Goal: Information Seeking & Learning: Learn about a topic

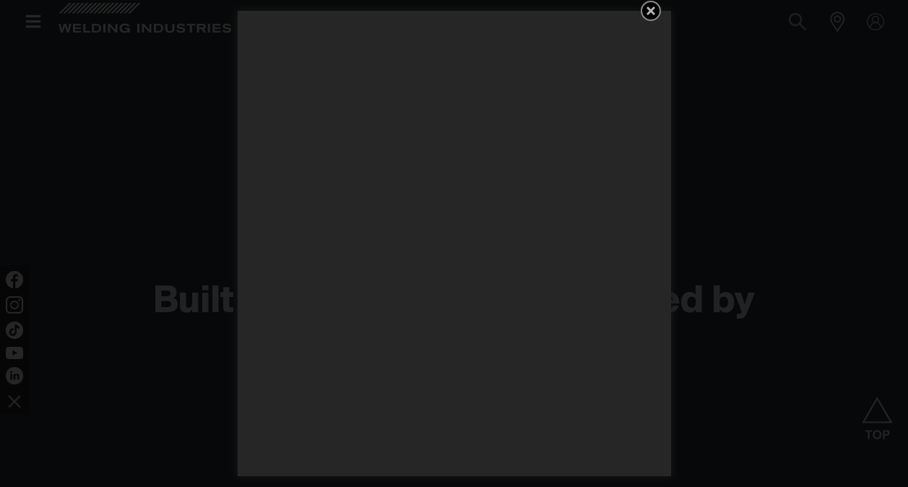
scroll to position [1329, 0]
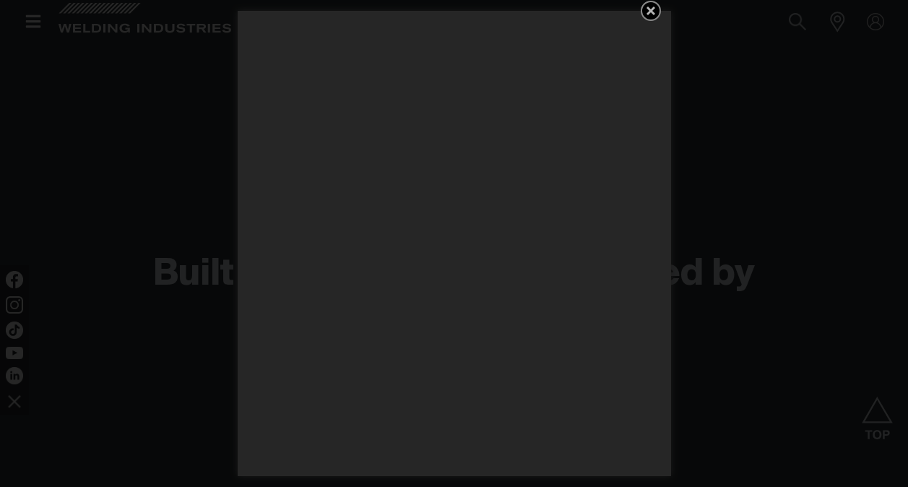
click at [655, 9] on icon "Get 5 WIA Welding Guides Free!" at bounding box center [650, 10] width 17 height 17
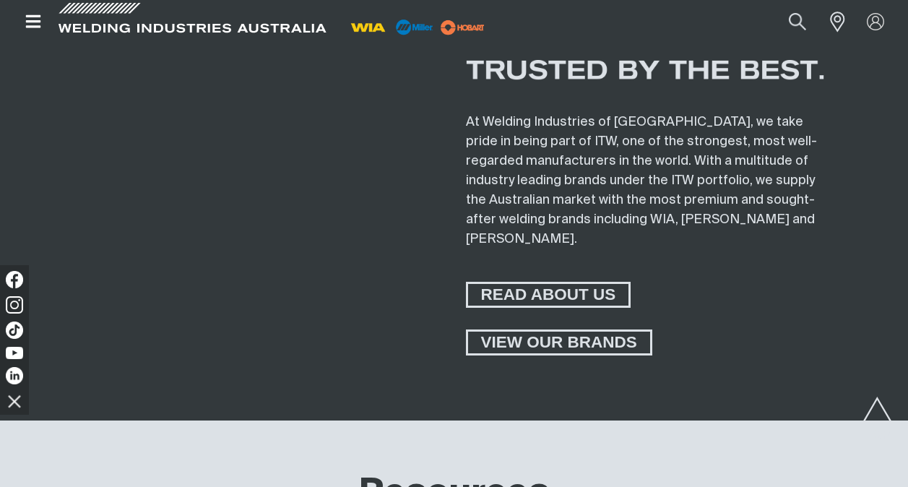
scroll to position [5065, 0]
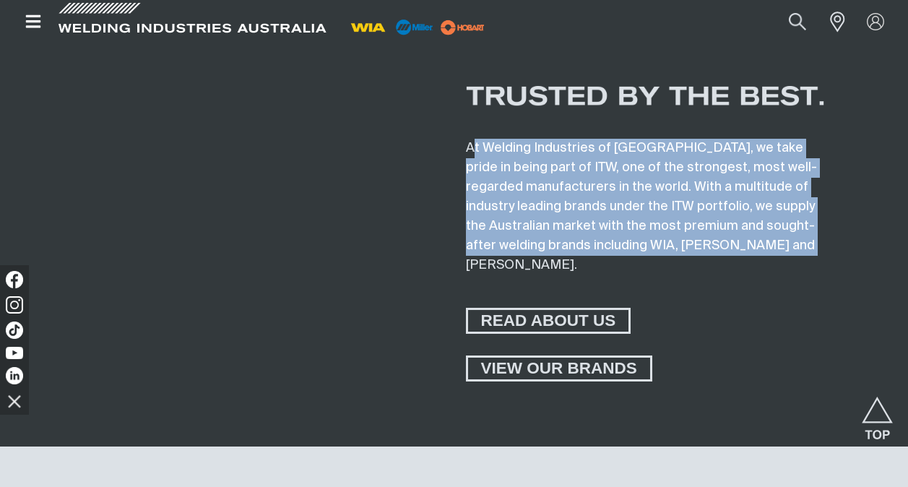
drag, startPoint x: 473, startPoint y: 143, endPoint x: 800, endPoint y: 247, distance: 342.7
click at [800, 247] on span "At Welding Industries of [GEOGRAPHIC_DATA], we take pride in being part of ITW,…" at bounding box center [641, 207] width 351 height 130
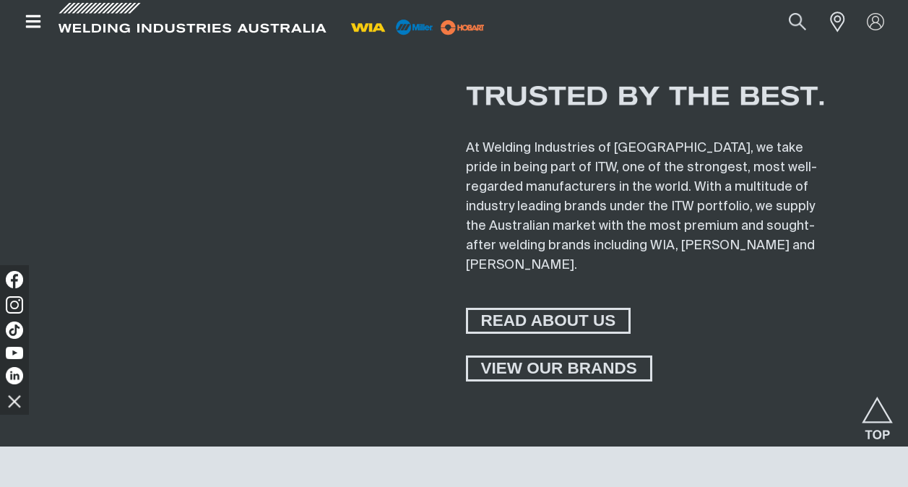
drag, startPoint x: 800, startPoint y: 247, endPoint x: 759, endPoint y: 358, distance: 117.7
click at [759, 358] on div "VIEW OUR BRANDS" at bounding box center [645, 368] width 359 height 26
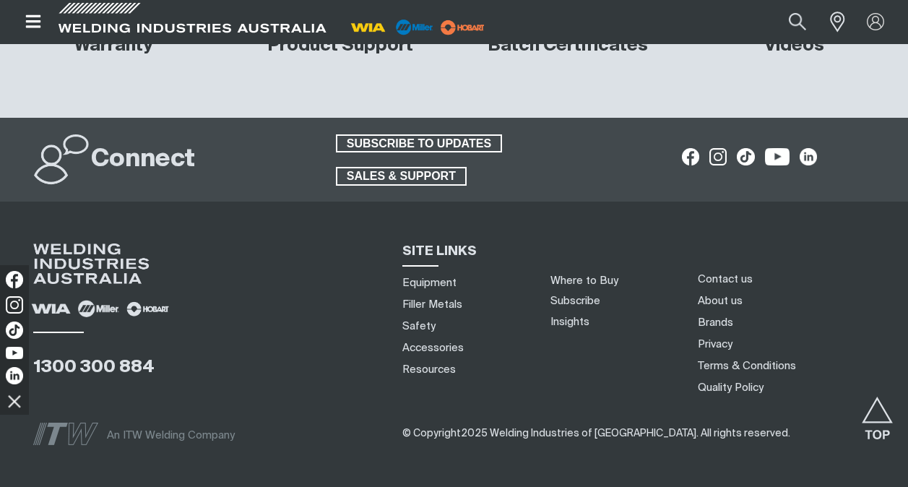
scroll to position [5789, 0]
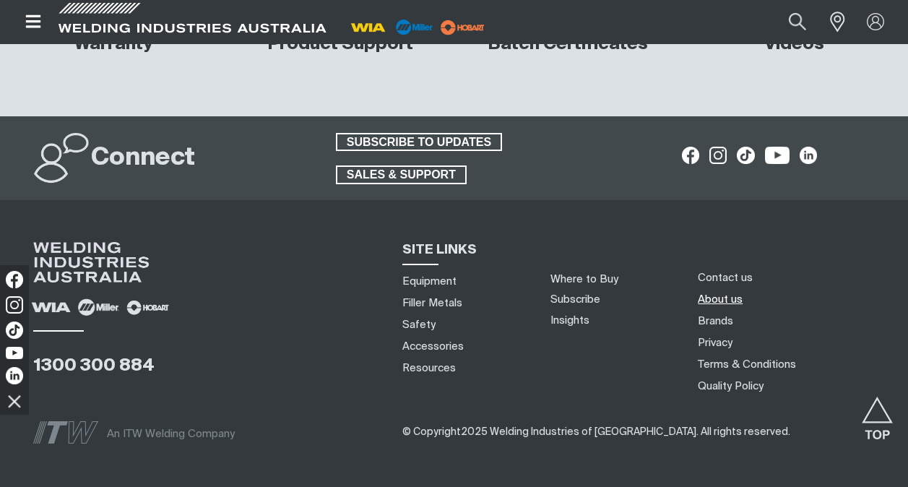
click at [725, 292] on link "About us" at bounding box center [720, 299] width 45 height 15
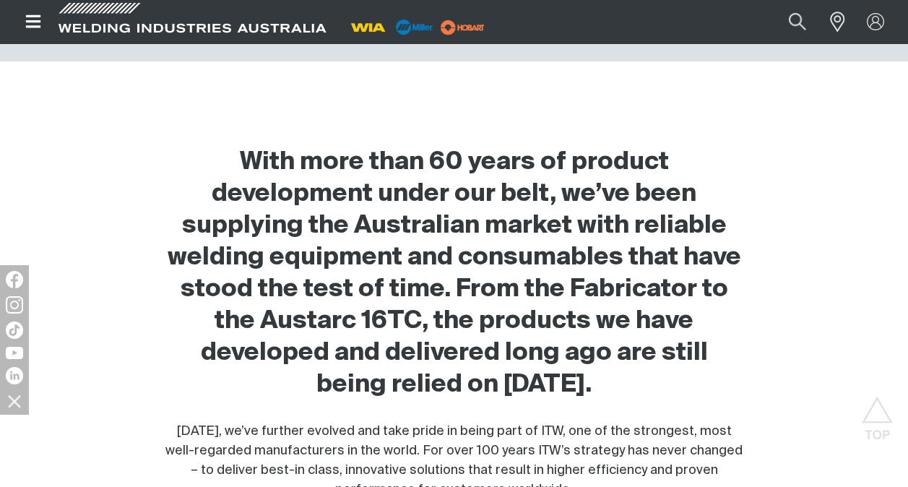
scroll to position [486, 0]
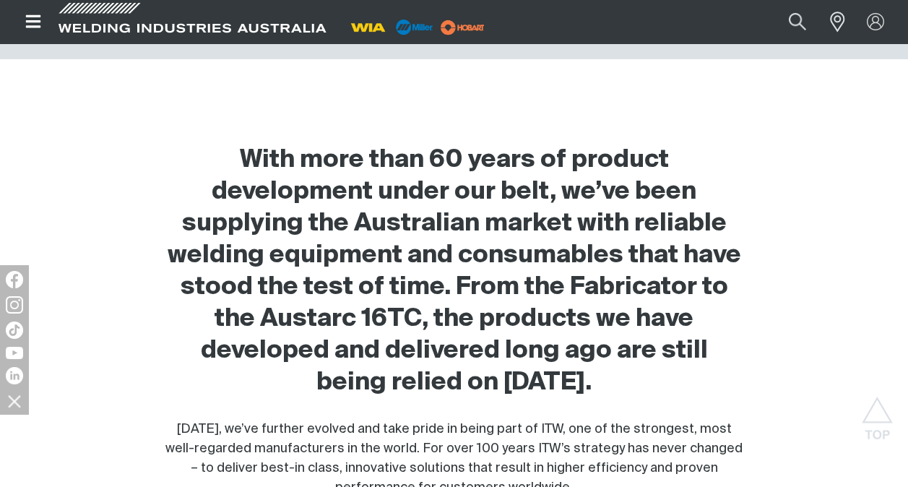
drag, startPoint x: 249, startPoint y: 144, endPoint x: 553, endPoint y: 387, distance: 388.1
click at [553, 387] on h2 "With more than 60 years of product development under our belt, we’ve been suppl…" at bounding box center [454, 271] width 582 height 254
click at [389, 387] on h2 "With more than 60 years of product development under our belt, we’ve been suppl…" at bounding box center [454, 271] width 582 height 254
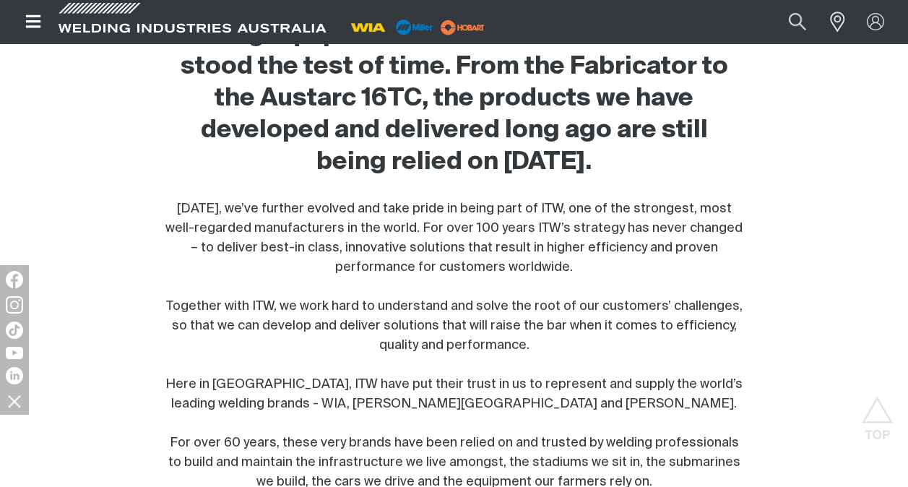
scroll to position [712, 0]
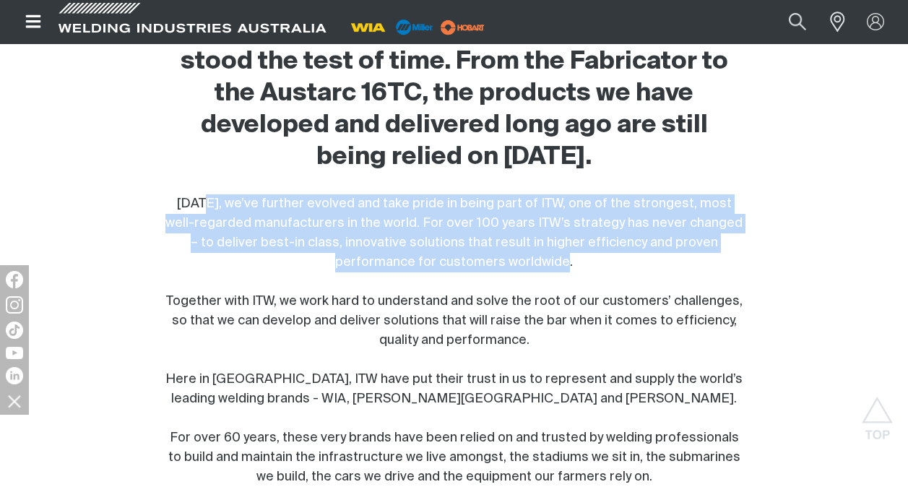
drag, startPoint x: 202, startPoint y: 202, endPoint x: 660, endPoint y: 264, distance: 463.1
click at [660, 264] on div "[DATE], we’ve further evolved and take pride in being part of ITW, one of the s…" at bounding box center [454, 408] width 582 height 429
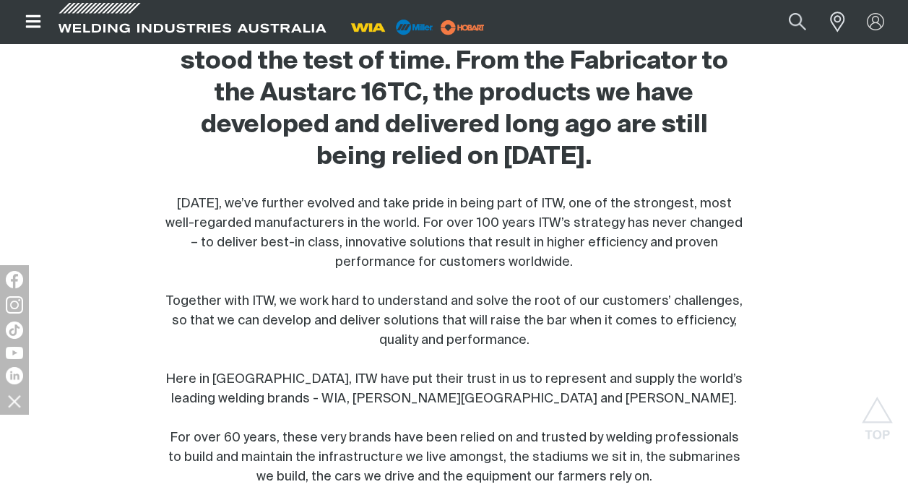
drag, startPoint x: 660, startPoint y: 264, endPoint x: 549, endPoint y: 301, distance: 117.0
click at [549, 301] on span "[DATE], we’ve further evolved and take pride in being part of ITW, one of the s…" at bounding box center [453, 408] width 577 height 423
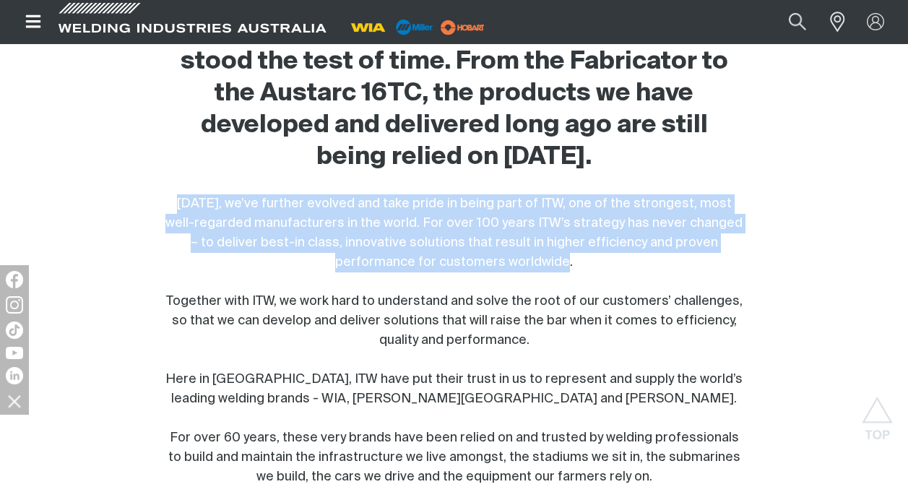
drag, startPoint x: 171, startPoint y: 197, endPoint x: 653, endPoint y: 268, distance: 487.1
click at [653, 268] on div "[DATE], we’ve further evolved and take pride in being part of ITW, one of the s…" at bounding box center [454, 408] width 582 height 429
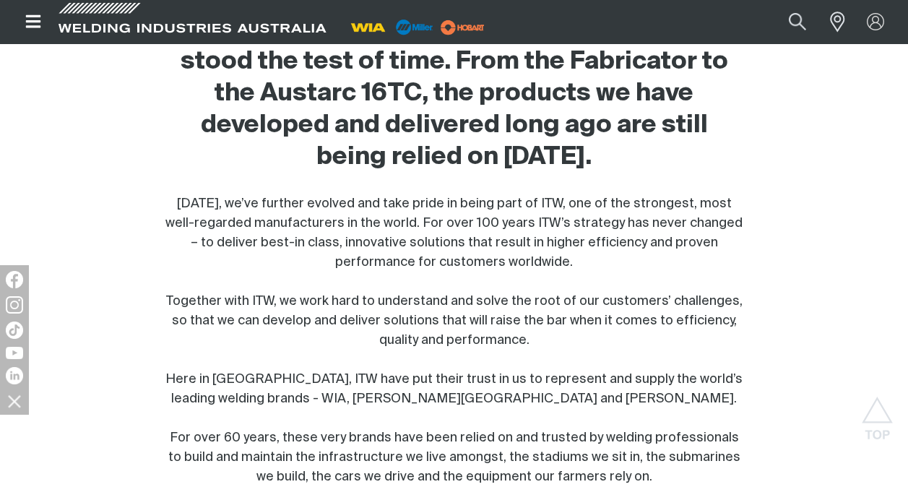
click at [389, 338] on span "[DATE], we’ve further evolved and take pride in being part of ITW, one of the s…" at bounding box center [453, 408] width 577 height 423
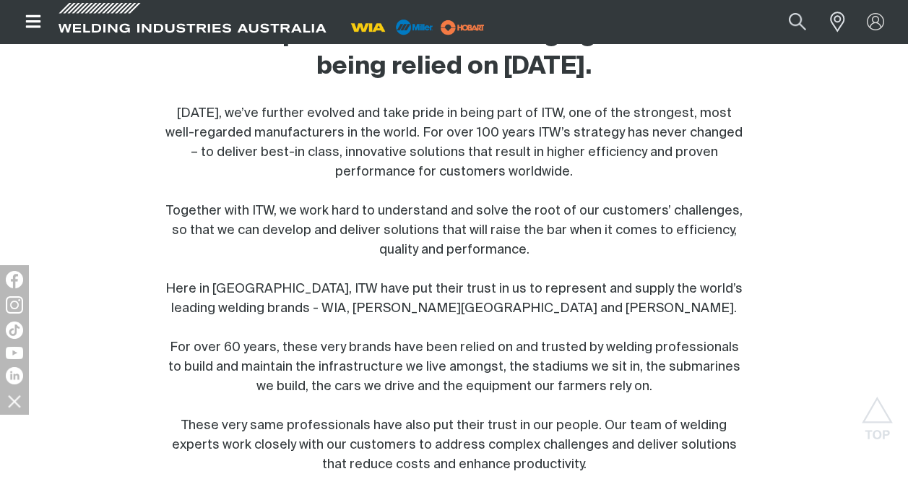
scroll to position [803, 0]
drag, startPoint x: 164, startPoint y: 204, endPoint x: 657, endPoint y: 249, distance: 495.4
click at [657, 249] on div "[DATE], we’ve further evolved and take pride in being part of ITW, one of the s…" at bounding box center [454, 317] width 582 height 429
click at [444, 297] on div "[DATE], we’ve further evolved and take pride in being part of ITW, one of the s…" at bounding box center [454, 317] width 582 height 429
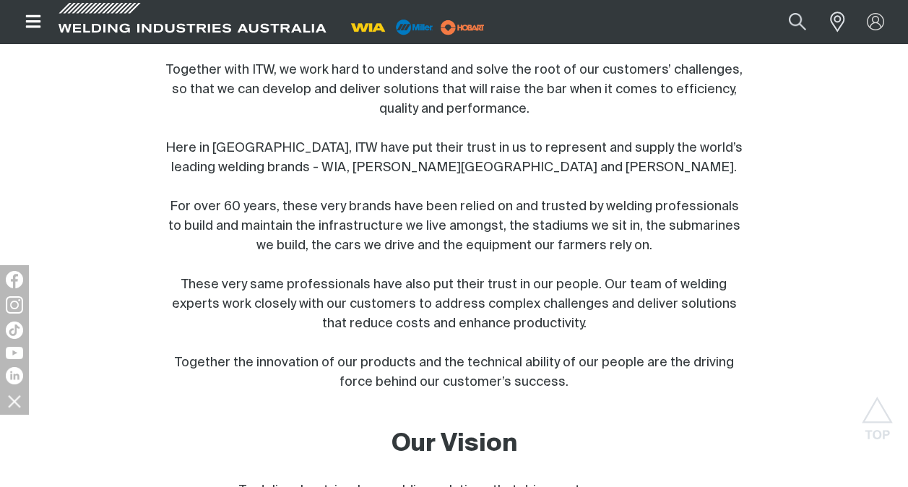
scroll to position [944, 0]
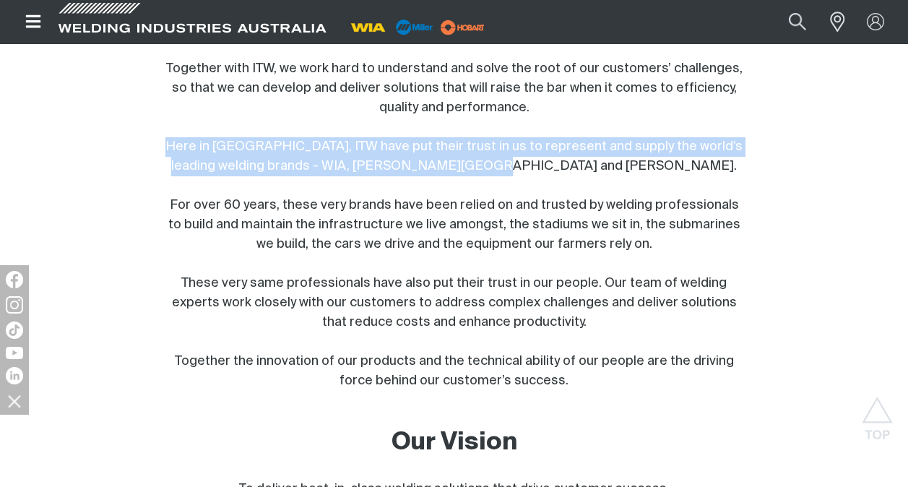
drag, startPoint x: 163, startPoint y: 140, endPoint x: 600, endPoint y: 161, distance: 436.9
click at [600, 161] on div "[DATE], we’ve further evolved and take pride in being part of ITW, one of the s…" at bounding box center [454, 176] width 582 height 429
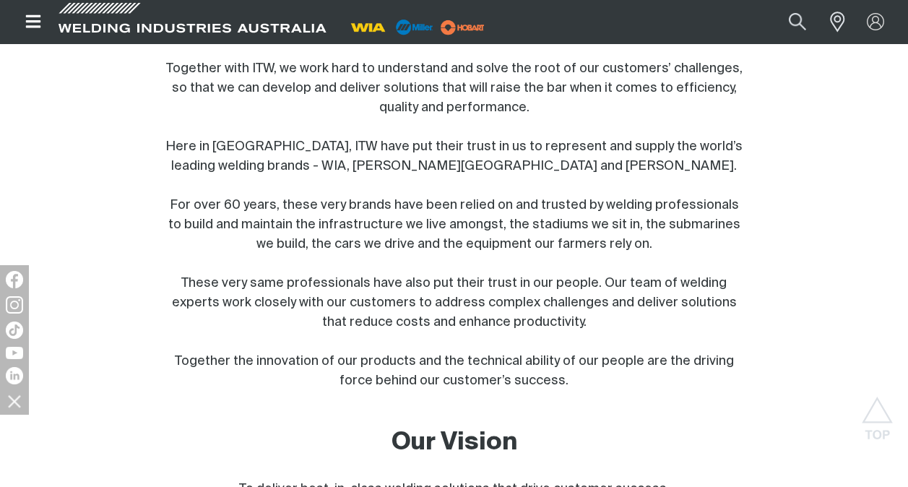
click at [300, 198] on div "[DATE], we’ve further evolved and take pride in being part of ITW, one of the s…" at bounding box center [454, 176] width 582 height 429
click at [165, 199] on div "[DATE], we’ve further evolved and take pride in being part of ITW, one of the s…" at bounding box center [454, 176] width 582 height 429
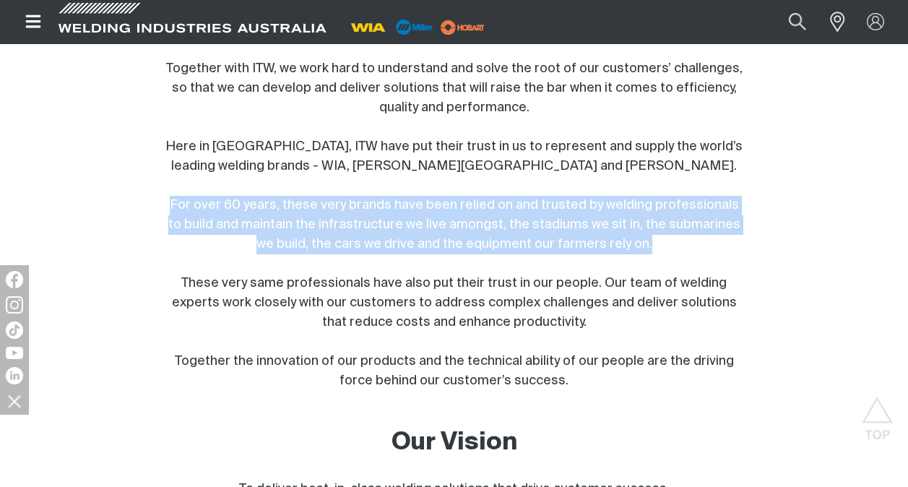
drag, startPoint x: 168, startPoint y: 202, endPoint x: 666, endPoint y: 238, distance: 499.8
click at [666, 238] on div "[DATE], we’ve further evolved and take pride in being part of ITW, one of the s…" at bounding box center [454, 176] width 582 height 429
drag, startPoint x: 186, startPoint y: 277, endPoint x: 648, endPoint y: 325, distance: 464.1
click at [648, 325] on div "[DATE], we’ve further evolved and take pride in being part of ITW, one of the s…" at bounding box center [454, 176] width 582 height 429
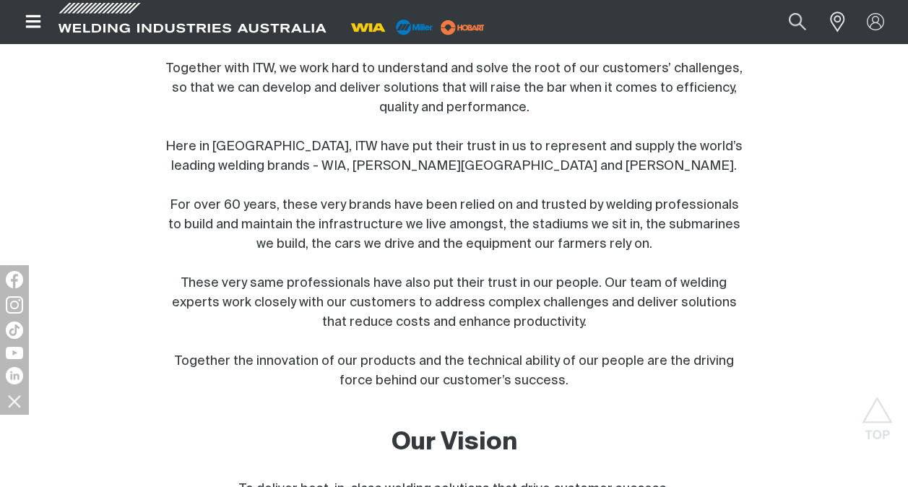
click at [472, 371] on div "[DATE], we’ve further evolved and take pride in being part of ITW, one of the s…" at bounding box center [454, 176] width 582 height 429
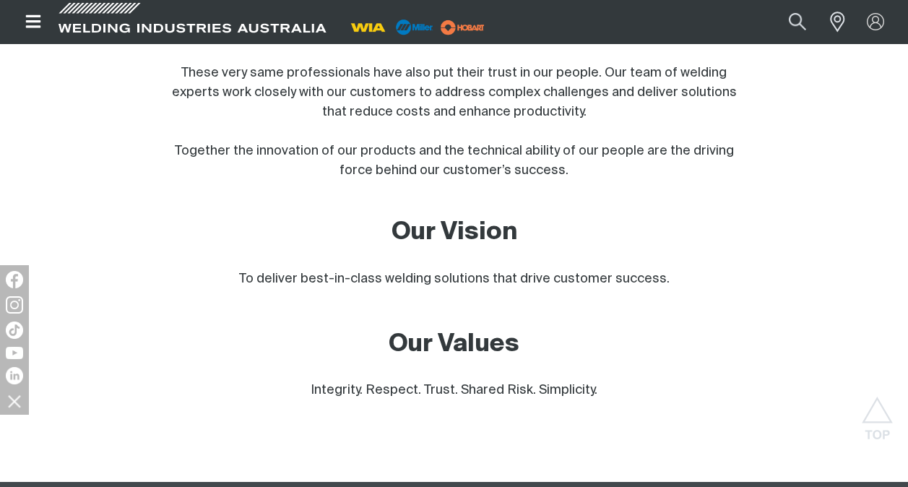
scroll to position [1157, 0]
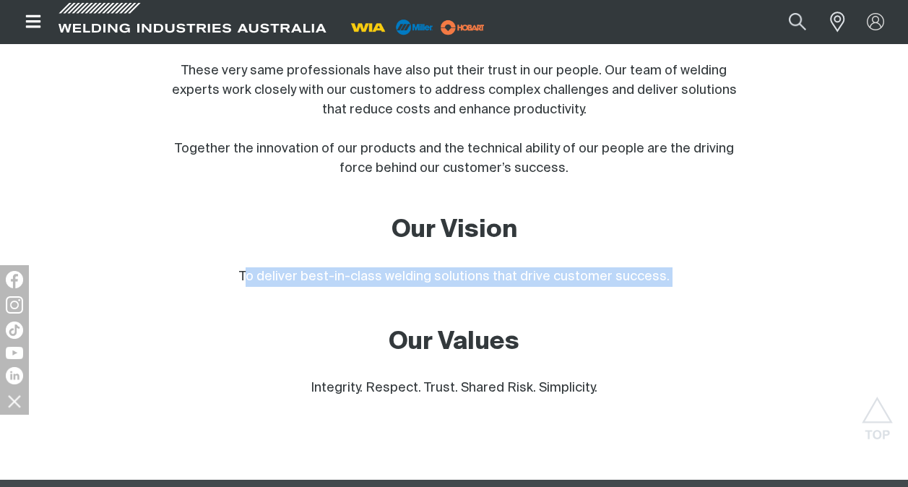
drag, startPoint x: 251, startPoint y: 273, endPoint x: 774, endPoint y: 289, distance: 523.3
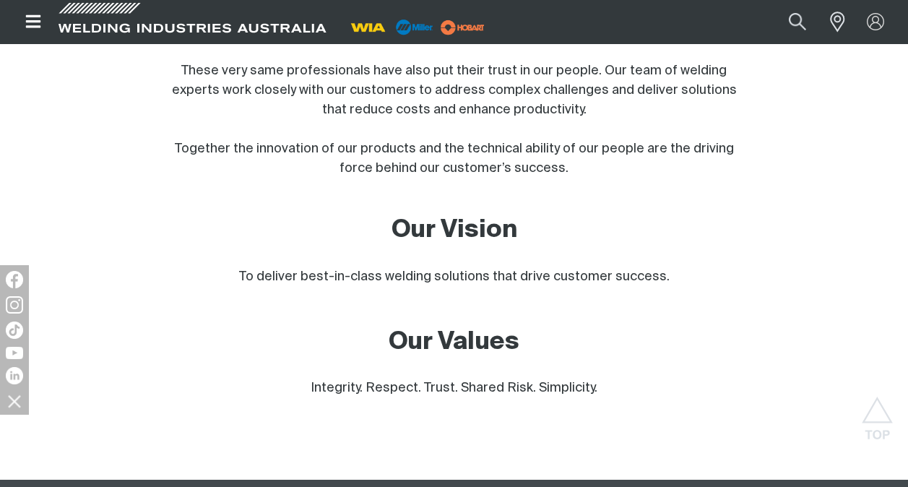
click at [539, 352] on h2 "Our Values" at bounding box center [454, 343] width 582 height 32
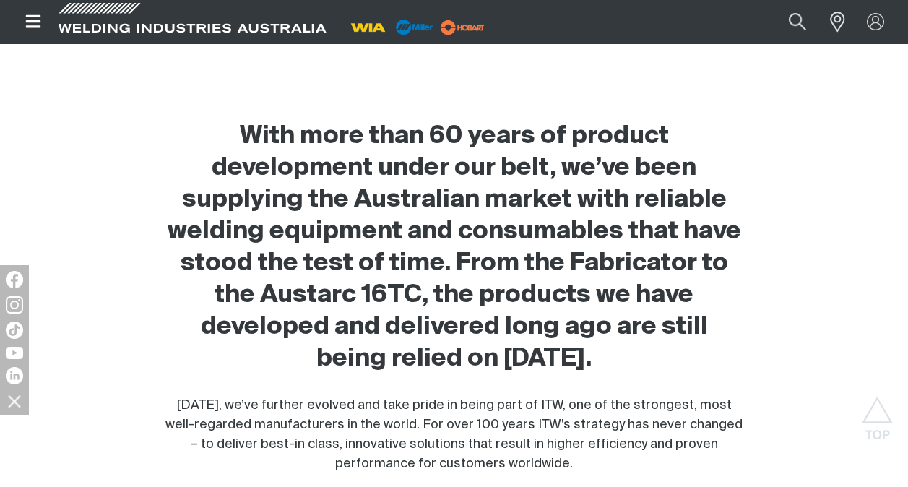
scroll to position [516, 0]
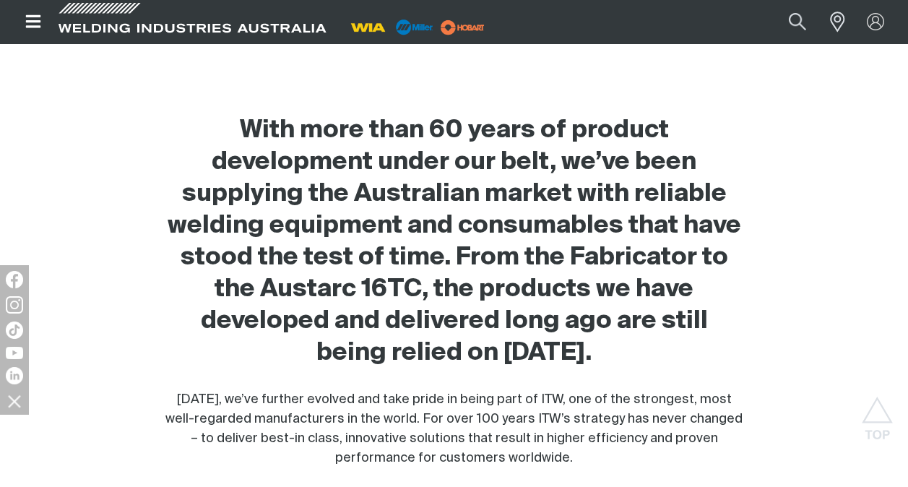
click at [244, 121] on h2 "With more than 60 years of product development under our belt, we’ve been suppl…" at bounding box center [454, 242] width 582 height 254
drag, startPoint x: 246, startPoint y: 125, endPoint x: 653, endPoint y: 356, distance: 468.5
click at [653, 356] on h2 "With more than 60 years of product development under our belt, we’ve been suppl…" at bounding box center [454, 242] width 582 height 254
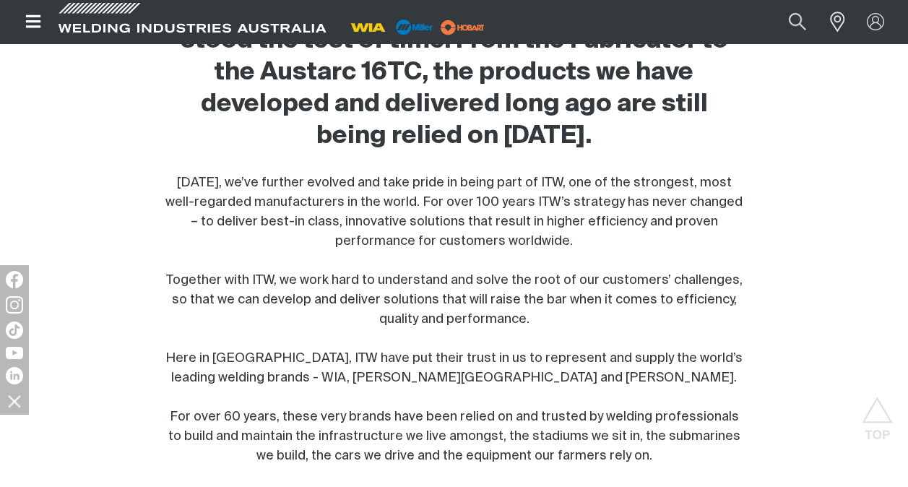
scroll to position [739, 0]
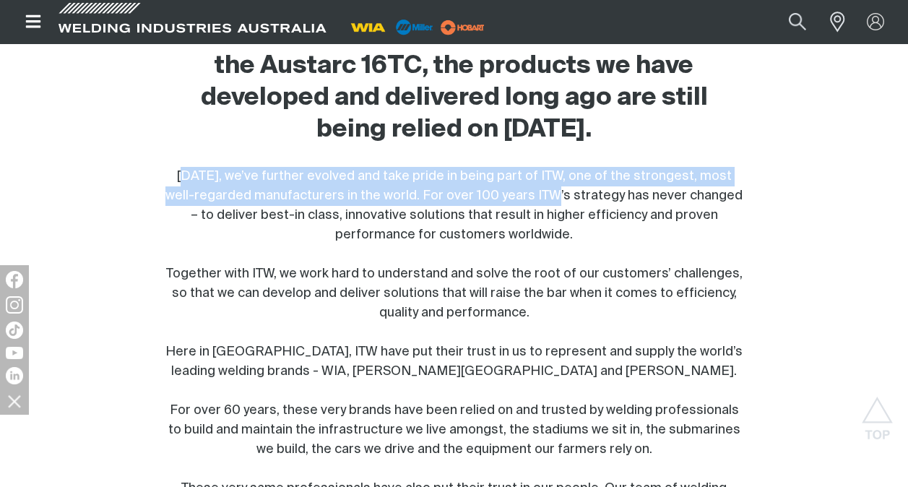
drag, startPoint x: 174, startPoint y: 168, endPoint x: 535, endPoint y: 204, distance: 362.3
click at [535, 204] on div "[DATE], we’ve further evolved and take pride in being part of ITW, one of the s…" at bounding box center [454, 381] width 582 height 429
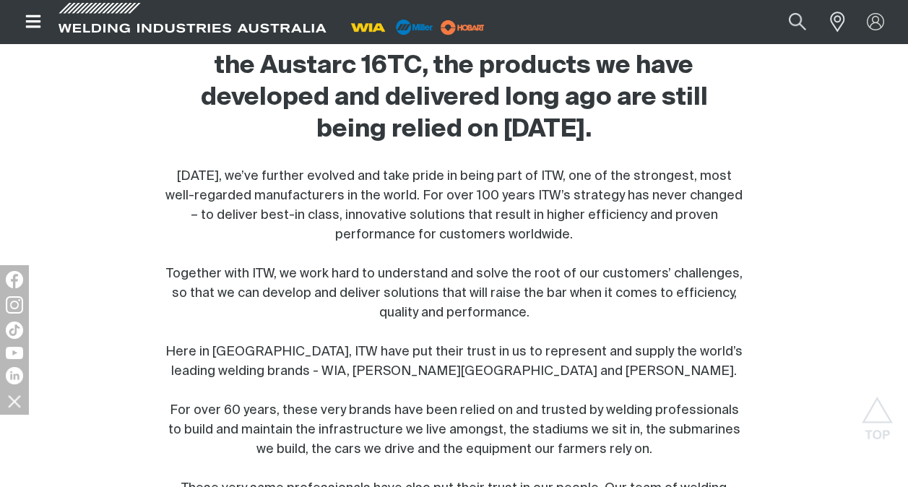
click at [347, 221] on span "[DATE], we’ve further evolved and take pride in being part of ITW, one of the s…" at bounding box center [453, 381] width 577 height 423
click at [171, 168] on div "[DATE], we’ve further evolved and take pride in being part of ITW, one of the s…" at bounding box center [454, 381] width 582 height 429
click at [470, 188] on div "[DATE], we’ve further evolved and take pride in being part of ITW, one of the s…" at bounding box center [454, 381] width 582 height 429
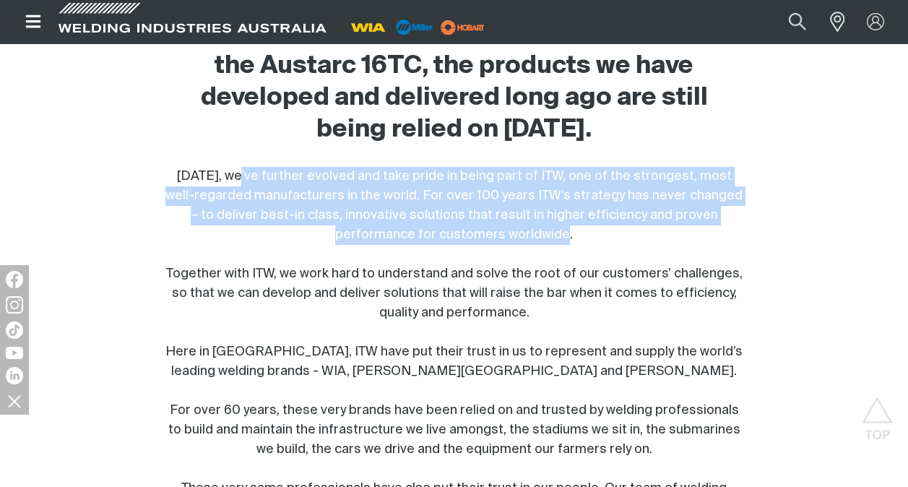
drag, startPoint x: 230, startPoint y: 179, endPoint x: 608, endPoint y: 232, distance: 381.5
click at [608, 232] on div "[DATE], we’ve further evolved and take pride in being part of ITW, one of the s…" at bounding box center [454, 381] width 582 height 429
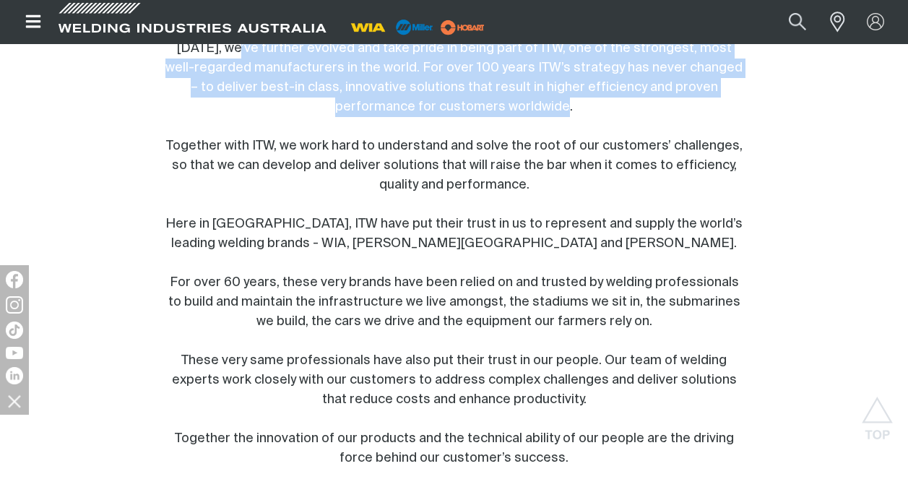
scroll to position [868, 0]
drag, startPoint x: 174, startPoint y: 125, endPoint x: 546, endPoint y: 190, distance: 377.7
click at [546, 190] on div "[DATE], we’ve further evolved and take pride in being part of ITW, one of the s…" at bounding box center [454, 252] width 582 height 429
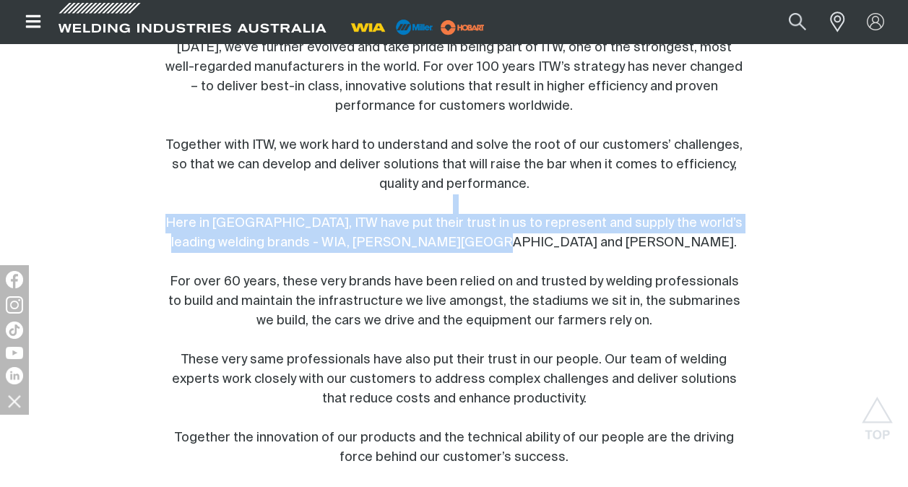
drag, startPoint x: 165, startPoint y: 212, endPoint x: 579, endPoint y: 251, distance: 416.6
click at [579, 251] on div "[DATE], we’ve further evolved and take pride in being part of ITW, one of the s…" at bounding box center [454, 252] width 582 height 429
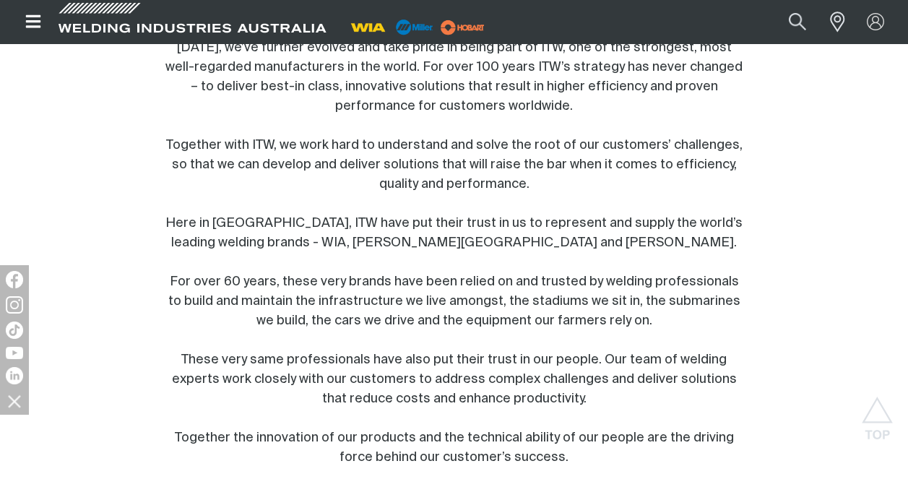
click at [437, 318] on span "[DATE], we’ve further evolved and take pride in being part of ITW, one of the s…" at bounding box center [453, 252] width 577 height 423
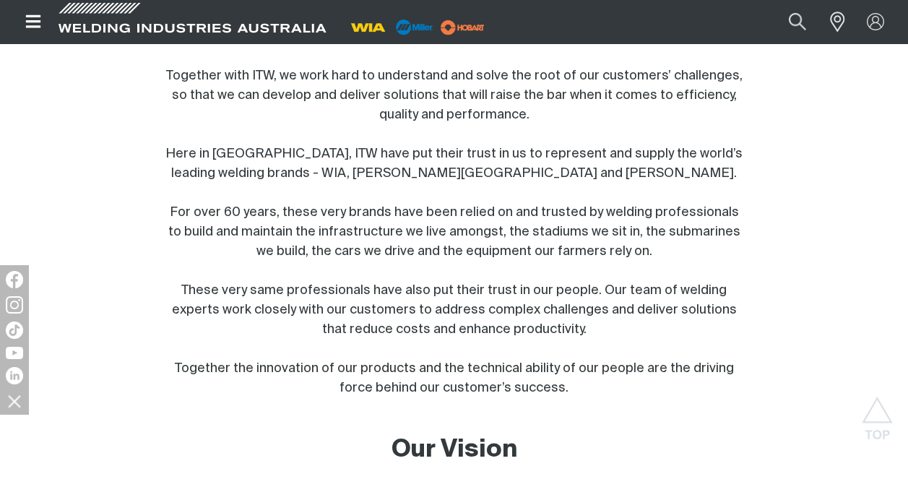
scroll to position [939, 0]
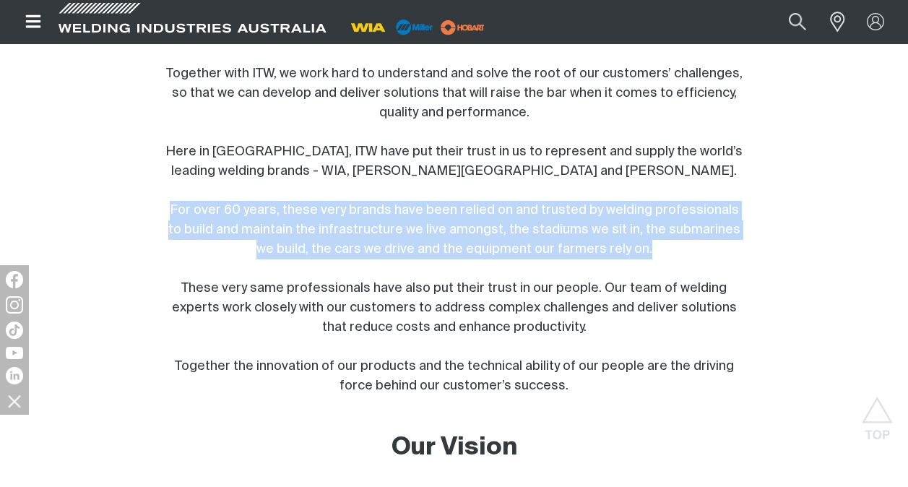
drag, startPoint x: 160, startPoint y: 209, endPoint x: 650, endPoint y: 246, distance: 491.2
click at [650, 246] on div "With more than 60 years of product development under our belt, we’ve been suppl…" at bounding box center [454, 162] width 596 height 982
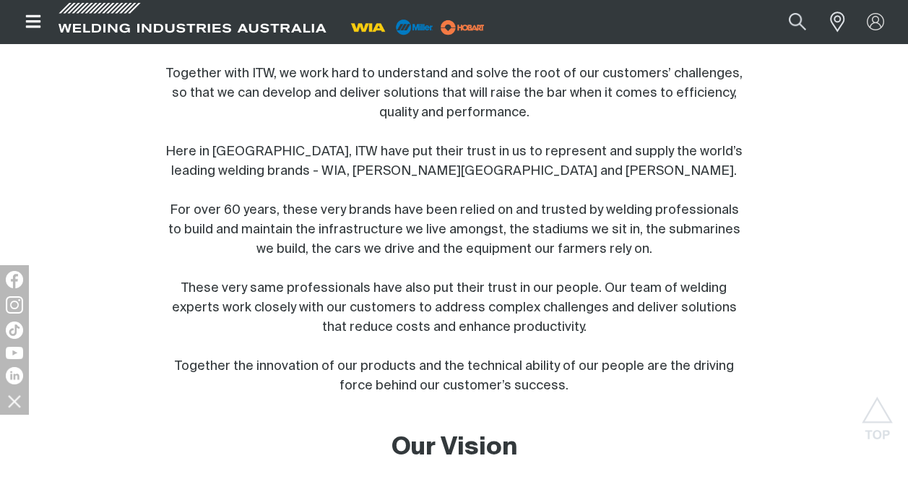
click at [454, 335] on div "[DATE], we’ve further evolved and take pride in being part of ITW, one of the s…" at bounding box center [454, 181] width 582 height 429
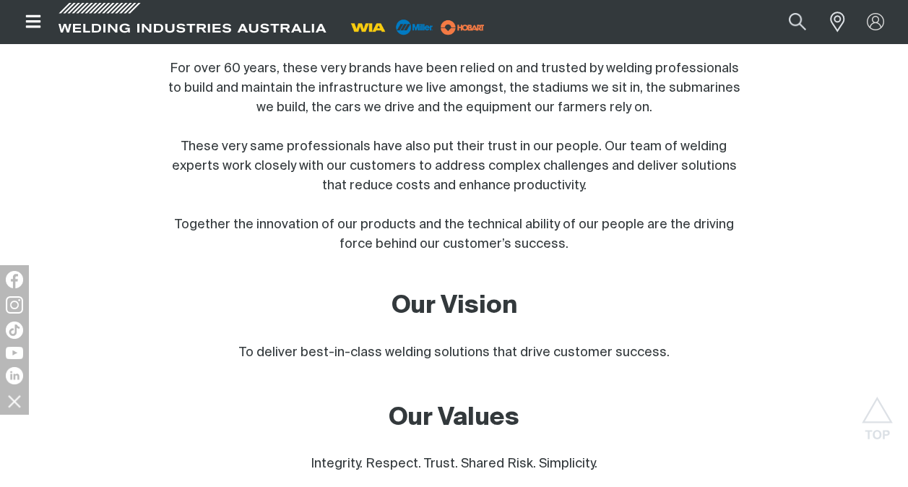
scroll to position [1086, 0]
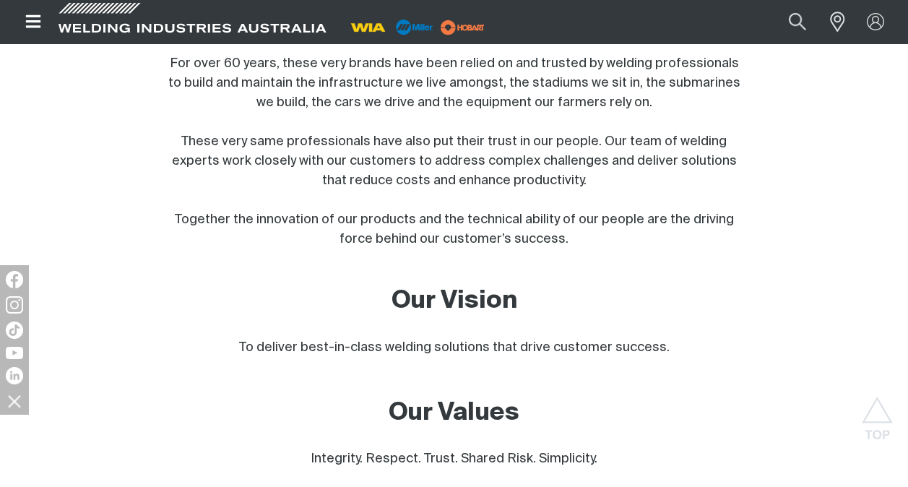
drag, startPoint x: 192, startPoint y: 138, endPoint x: 693, endPoint y: 171, distance: 501.7
click at [693, 171] on div "[DATE], we’ve further evolved and take pride in being part of ITW, one of the s…" at bounding box center [454, 34] width 582 height 429
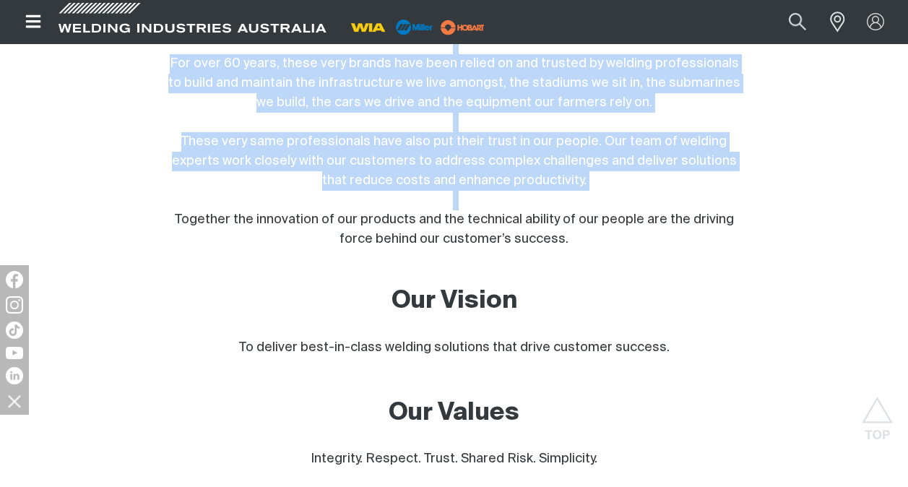
drag, startPoint x: 173, startPoint y: 214, endPoint x: 609, endPoint y: 251, distance: 437.2
click at [609, 251] on div "With more than 60 years of product development under our belt, we’ve been suppl…" at bounding box center [454, 20] width 582 height 951
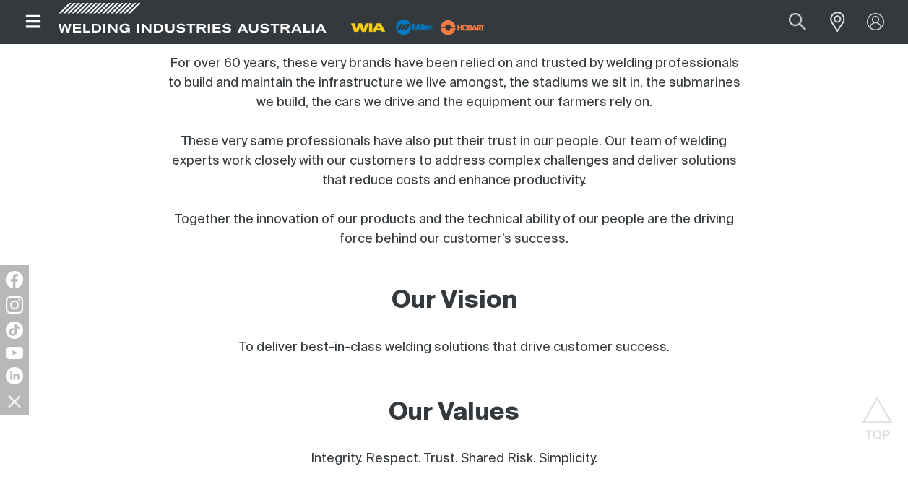
click at [390, 299] on h2 "Our Vision" at bounding box center [454, 301] width 582 height 32
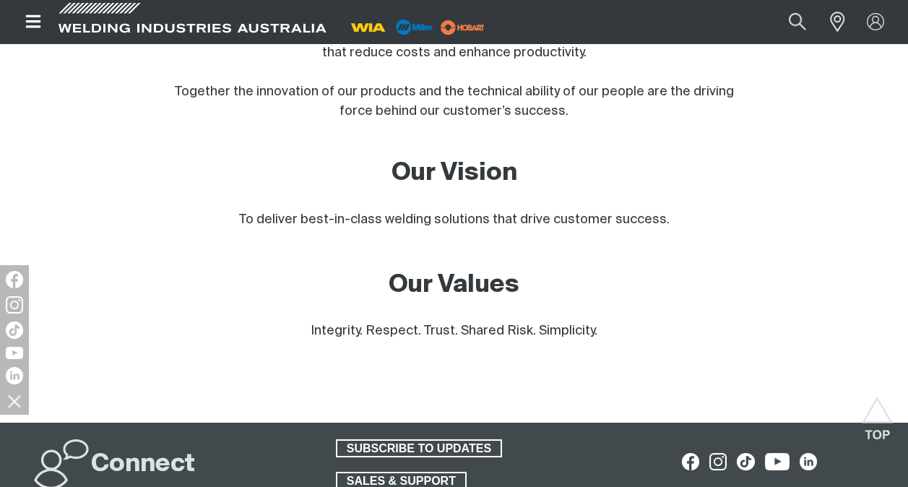
scroll to position [1214, 0]
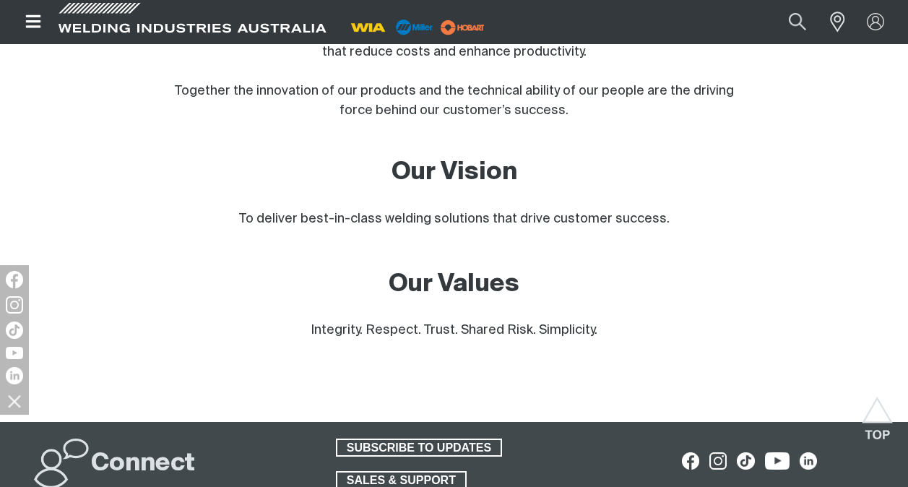
click at [238, 217] on p "To deliver best-in-class welding solutions that drive customer success." at bounding box center [454, 229] width 582 height 39
click at [665, 215] on p "To deliver best-in-class welding solutions that drive customer success." at bounding box center [454, 229] width 582 height 39
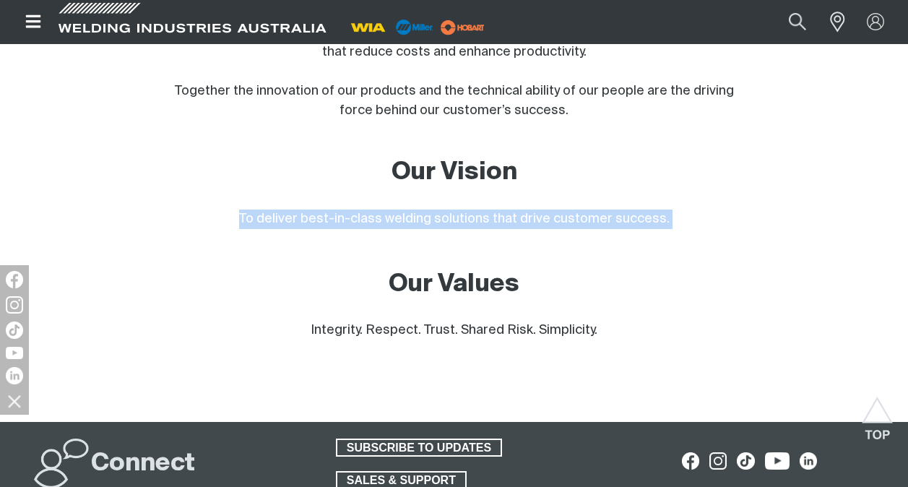
drag, startPoint x: 665, startPoint y: 215, endPoint x: 225, endPoint y: 194, distance: 440.4
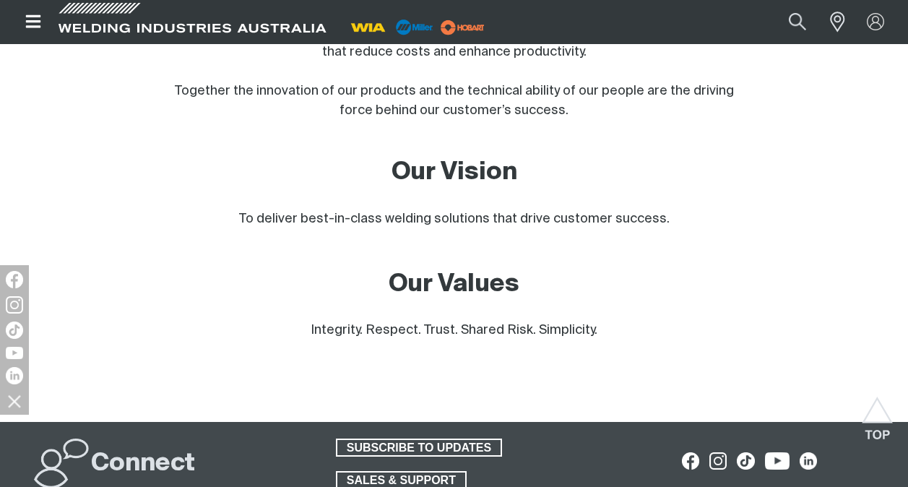
click at [313, 330] on span "Integrity. Respect. Trust. Shared Risk. Simplicity." at bounding box center [454, 330] width 287 height 13
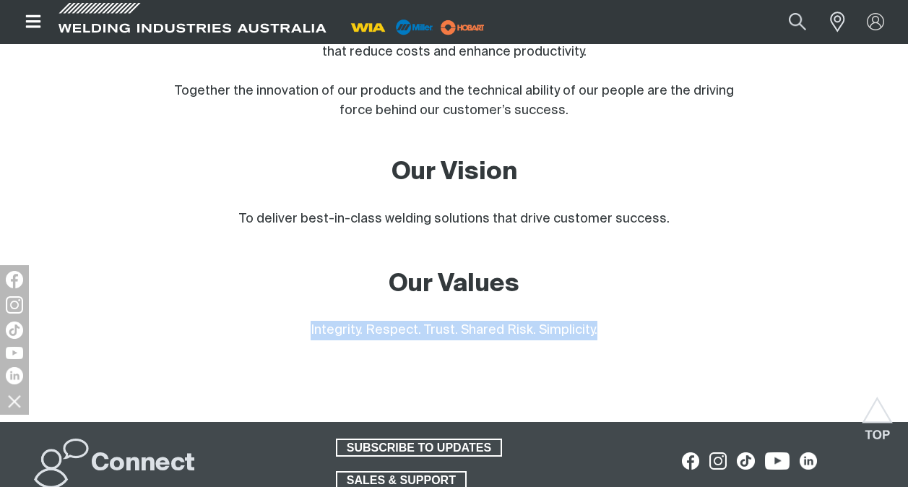
drag, startPoint x: 598, startPoint y: 329, endPoint x: 283, endPoint y: 331, distance: 315.0
click at [283, 331] on p "Integrity. Respect. Trust. Shared Risk. Simplicity." at bounding box center [454, 331] width 582 height 20
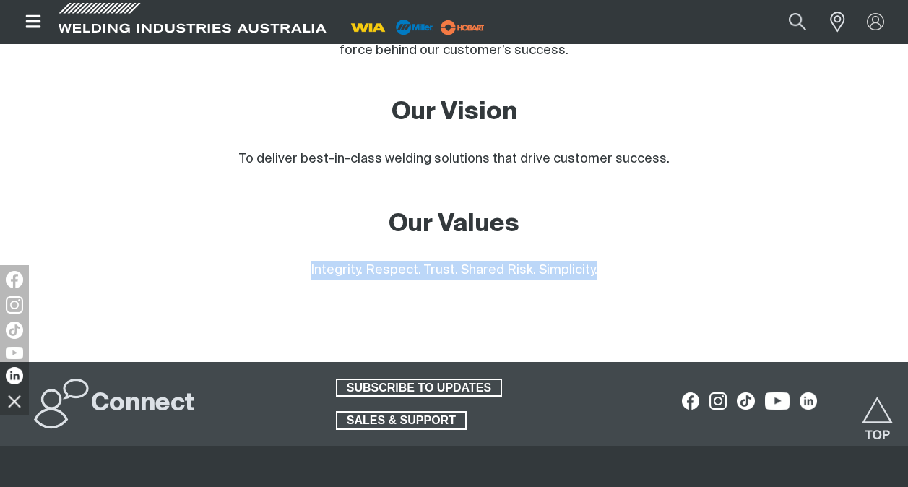
scroll to position [1297, 0]
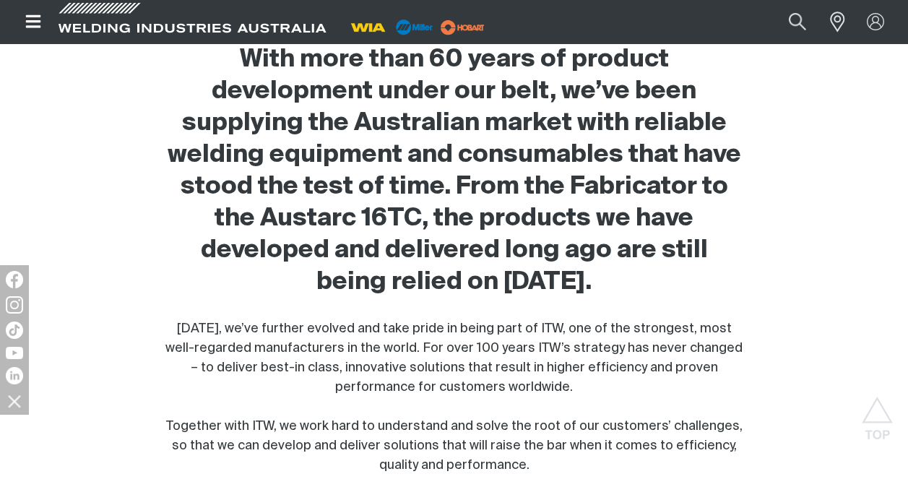
scroll to position [446, 0]
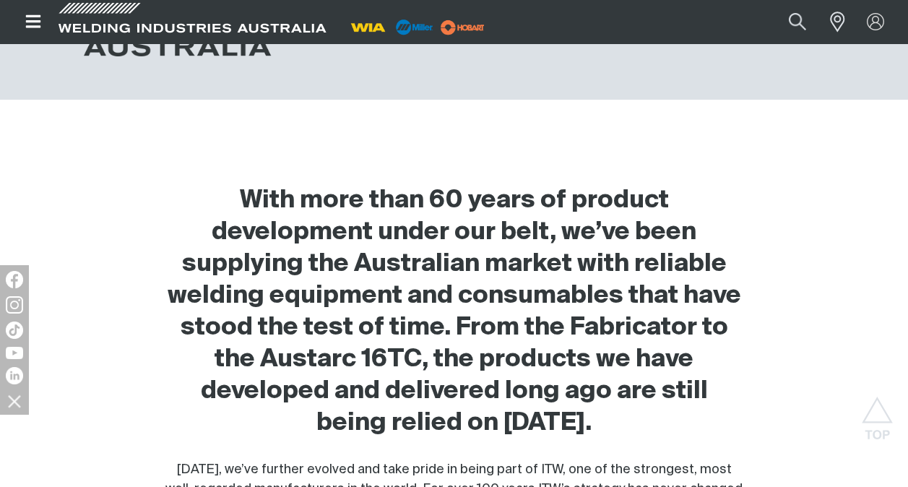
click at [366, 212] on h2 "With more than 60 years of product development under our belt, we’ve been suppl…" at bounding box center [454, 312] width 582 height 254
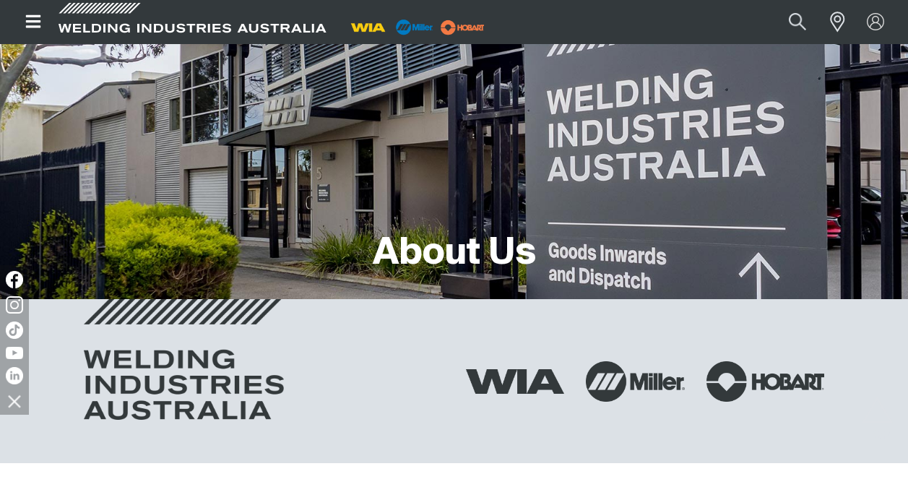
scroll to position [0, 0]
